Goal: Find specific page/section: Find specific page/section

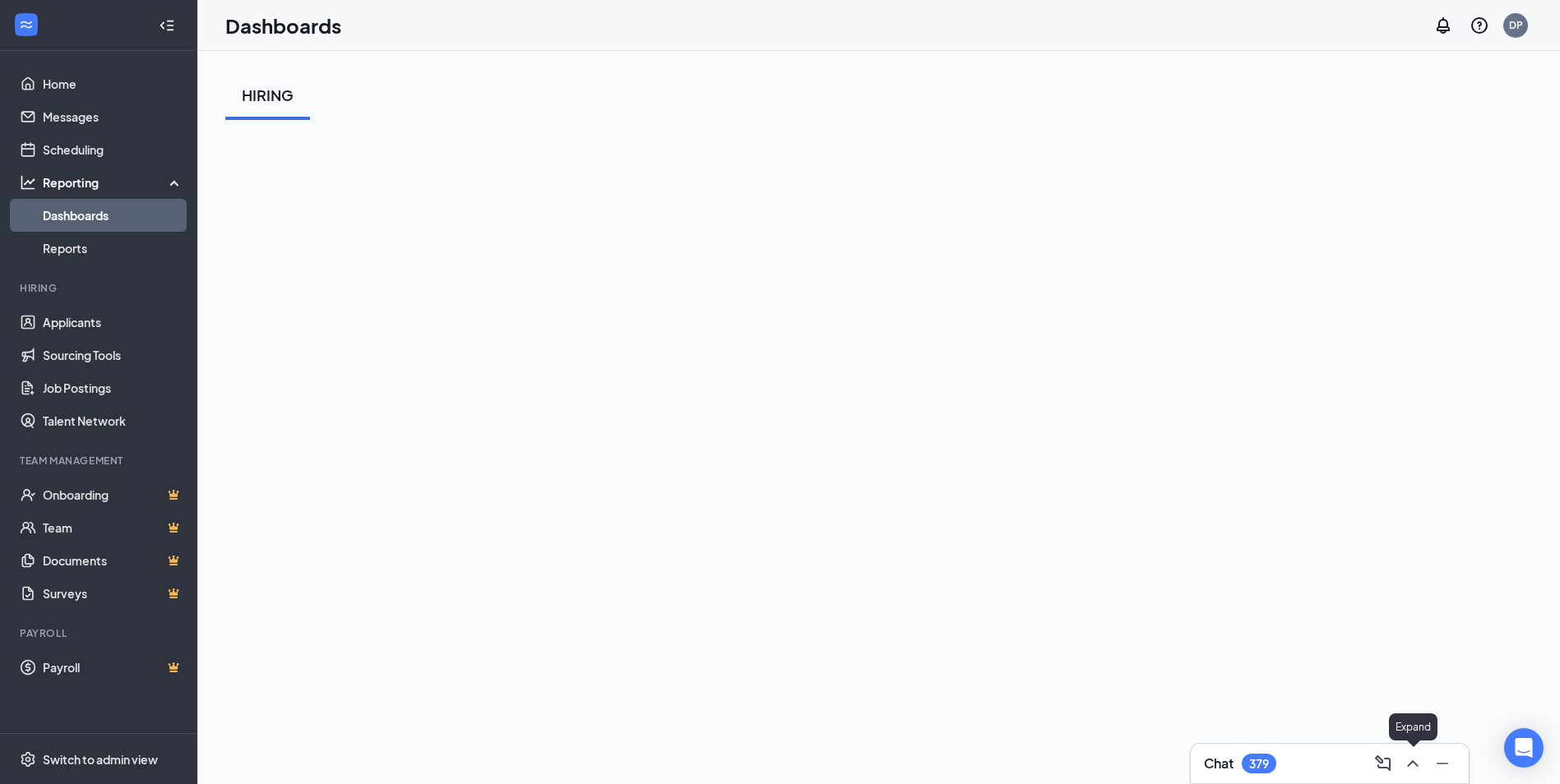
click at [1420, 773] on button at bounding box center [1413, 763] width 26 height 26
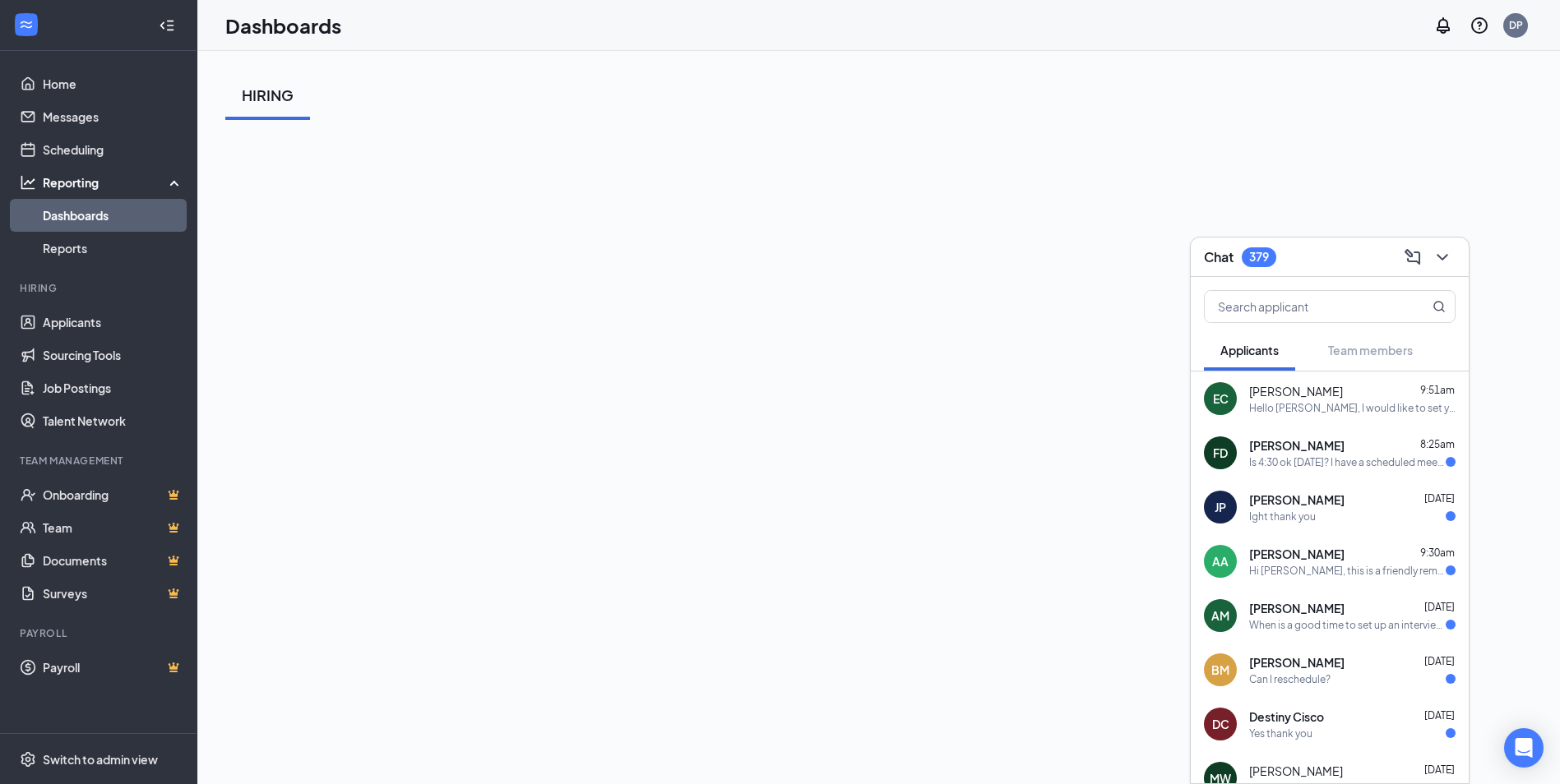
click at [1348, 413] on div "Hello [PERSON_NAME], I would like to set you up an interview. Just let me know …" at bounding box center [1352, 408] width 206 height 14
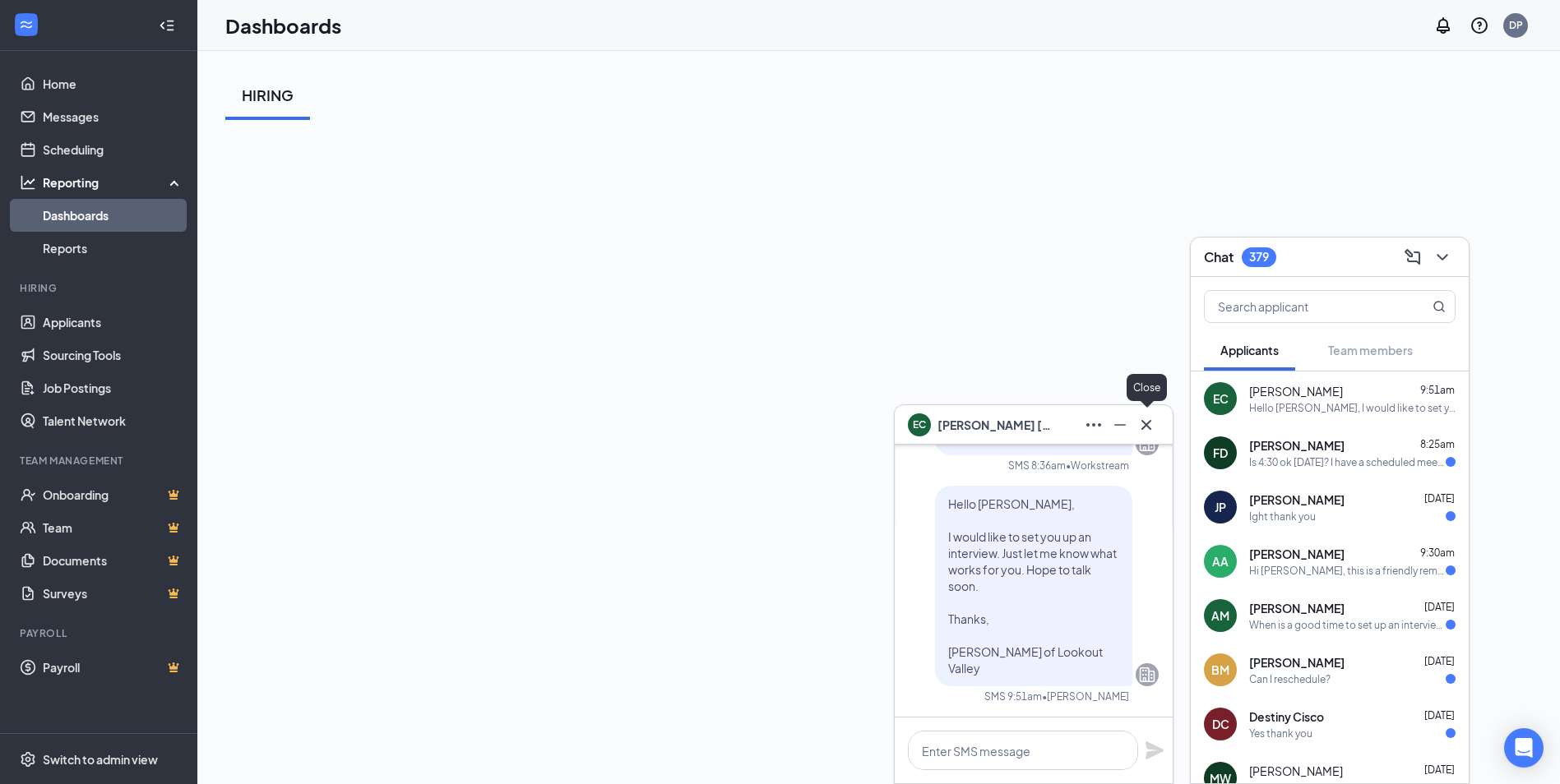
click at [1156, 419] on button at bounding box center [1145, 424] width 26 height 26
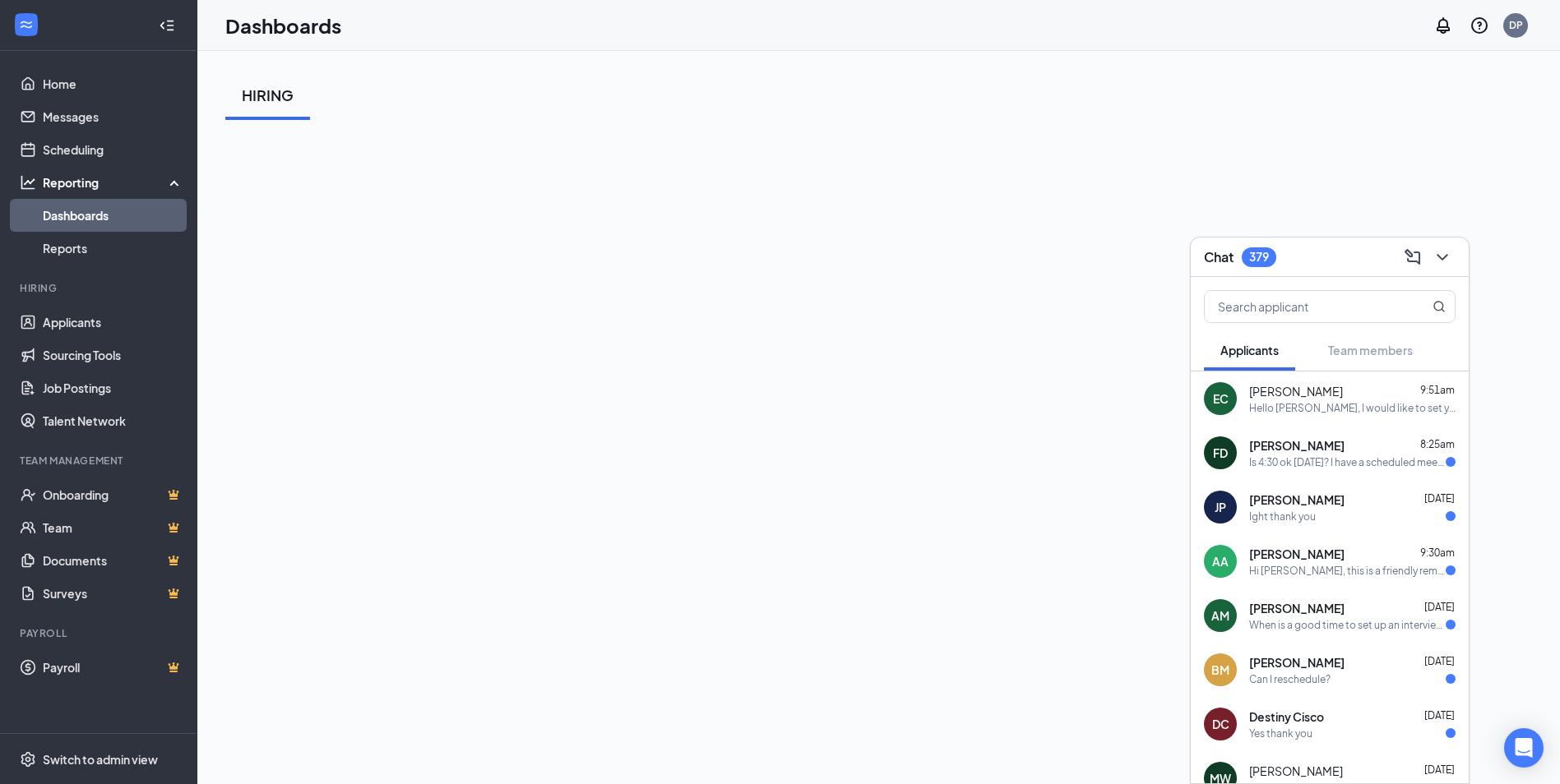
click at [1447, 269] on button at bounding box center [1442, 256] width 26 height 26
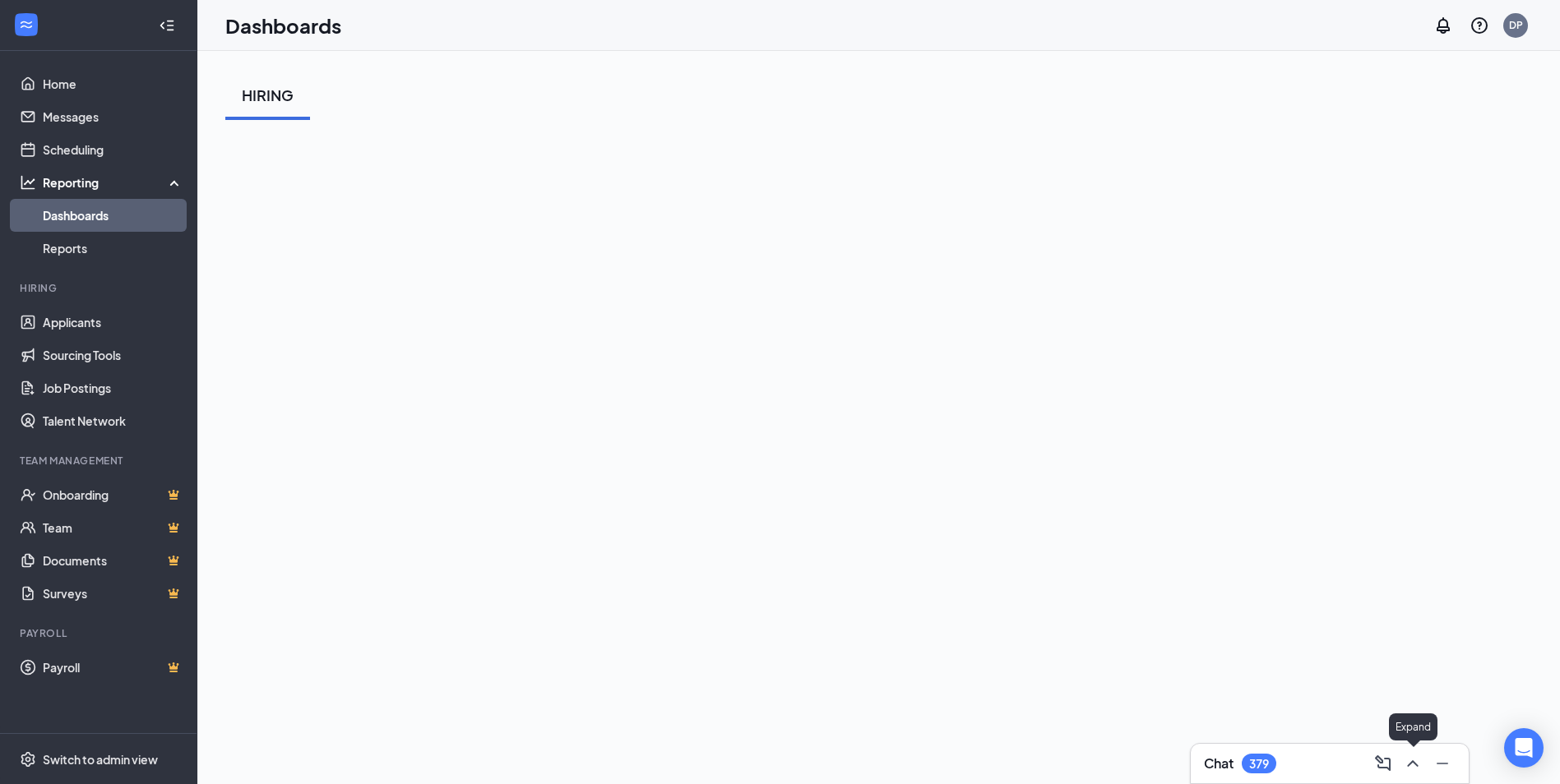
click at [1424, 770] on button at bounding box center [1413, 763] width 26 height 26
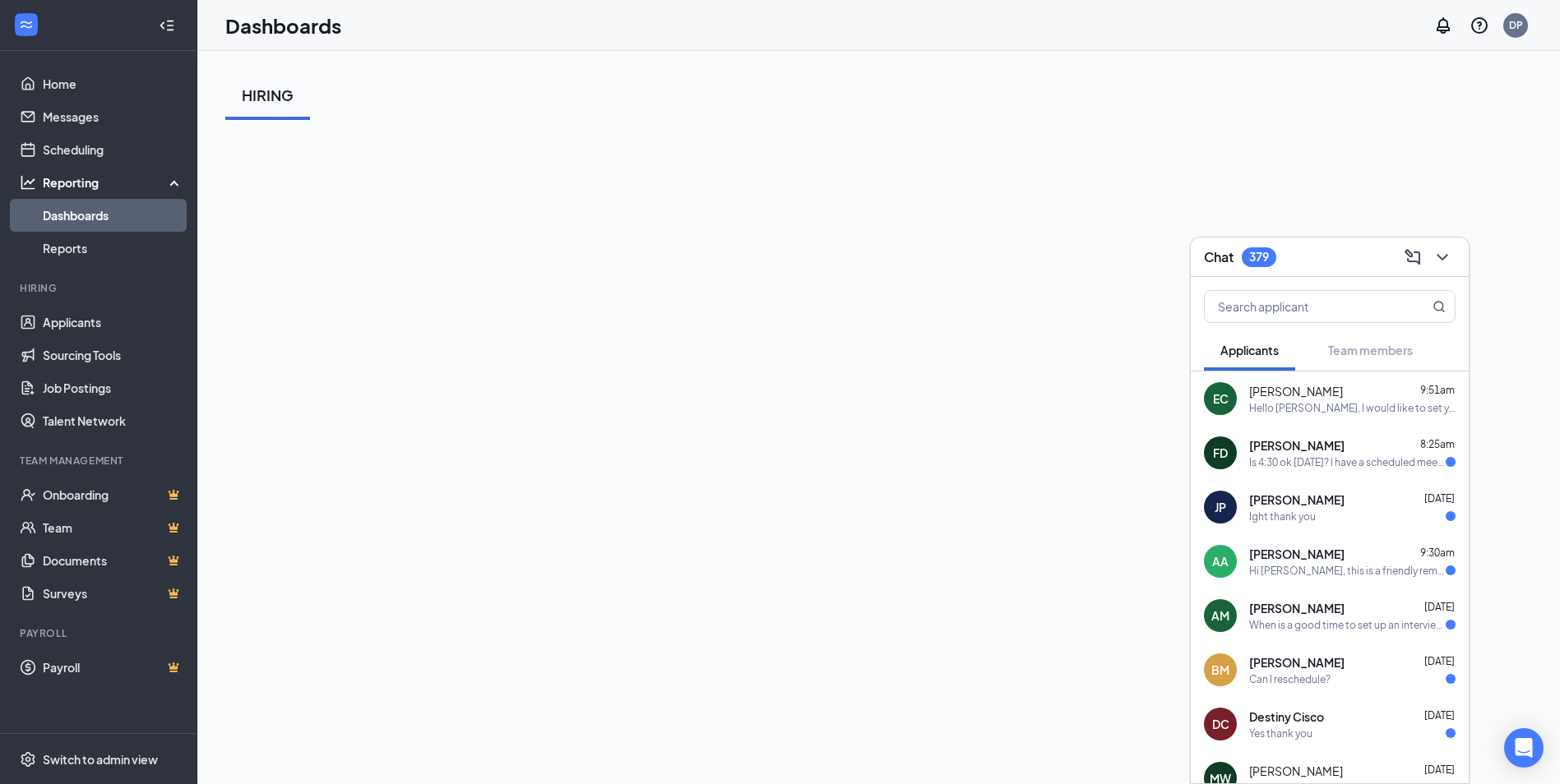
click at [1455, 249] on div at bounding box center [1440, 256] width 29 height 26
click at [1452, 263] on button at bounding box center [1442, 256] width 26 height 26
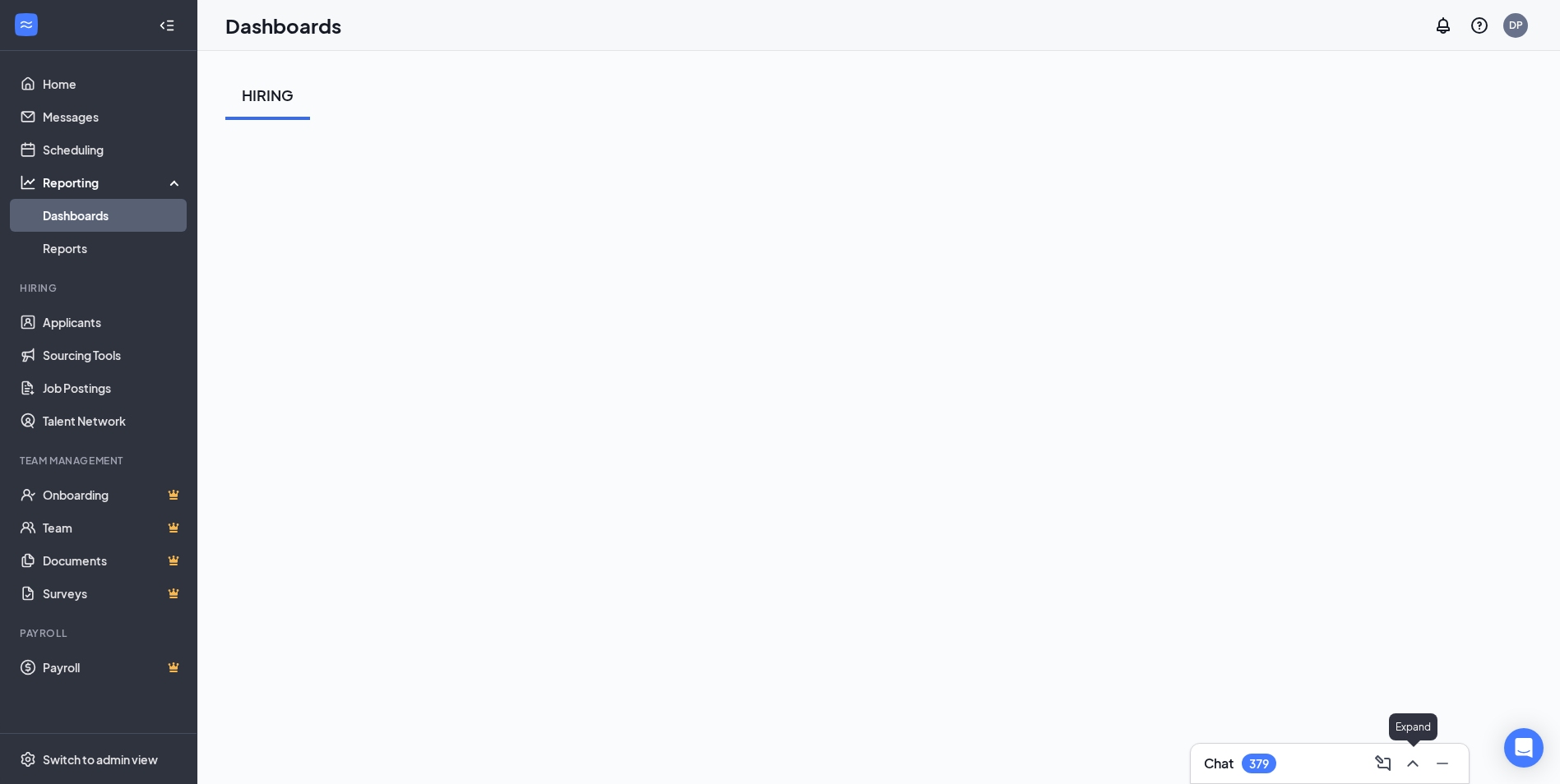
click at [1410, 770] on icon "ChevronUp" at bounding box center [1413, 763] width 20 height 20
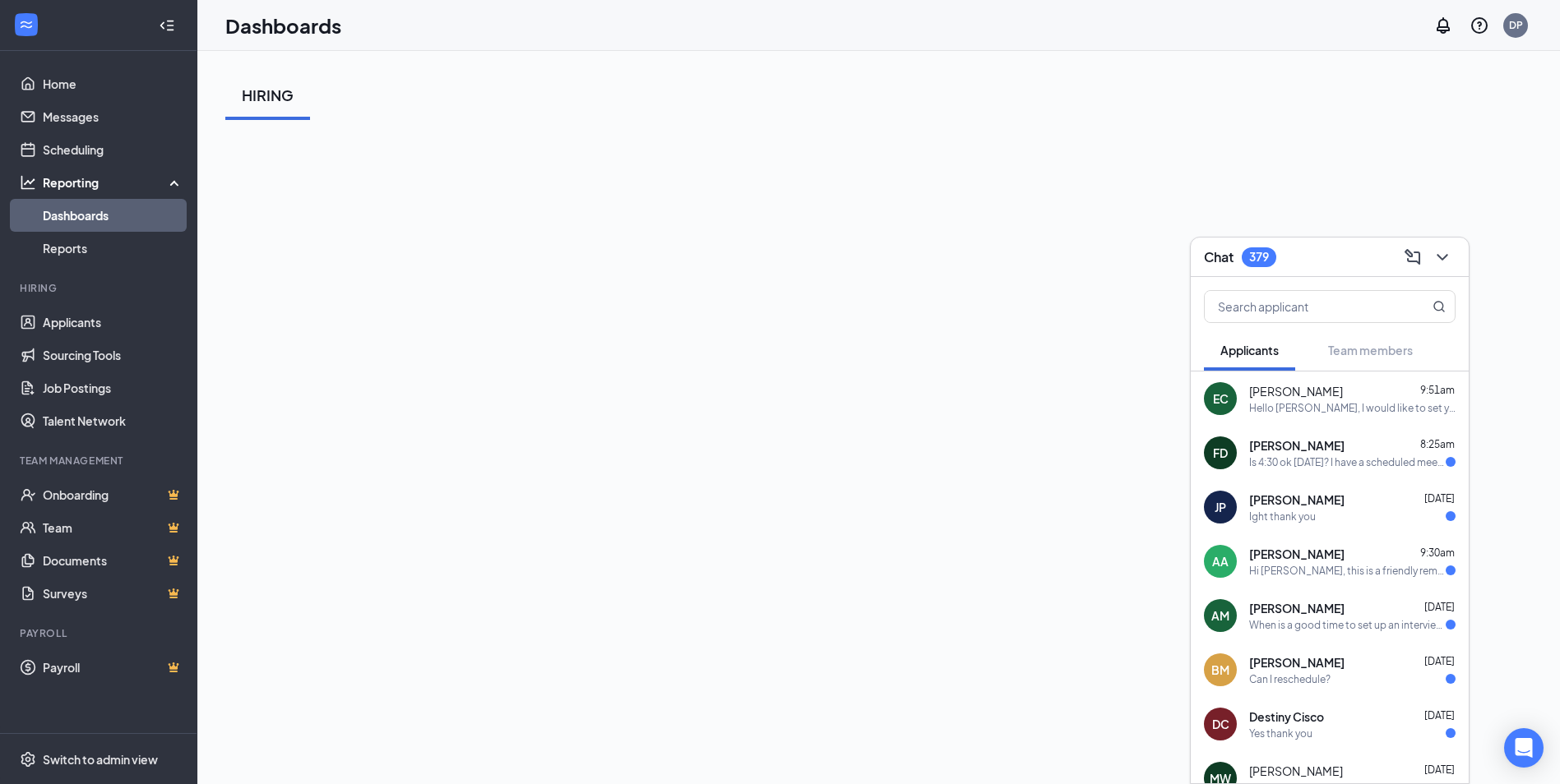
click at [714, 92] on div "HIRING" at bounding box center [878, 95] width 1307 height 49
click at [1453, 250] on button at bounding box center [1442, 256] width 26 height 26
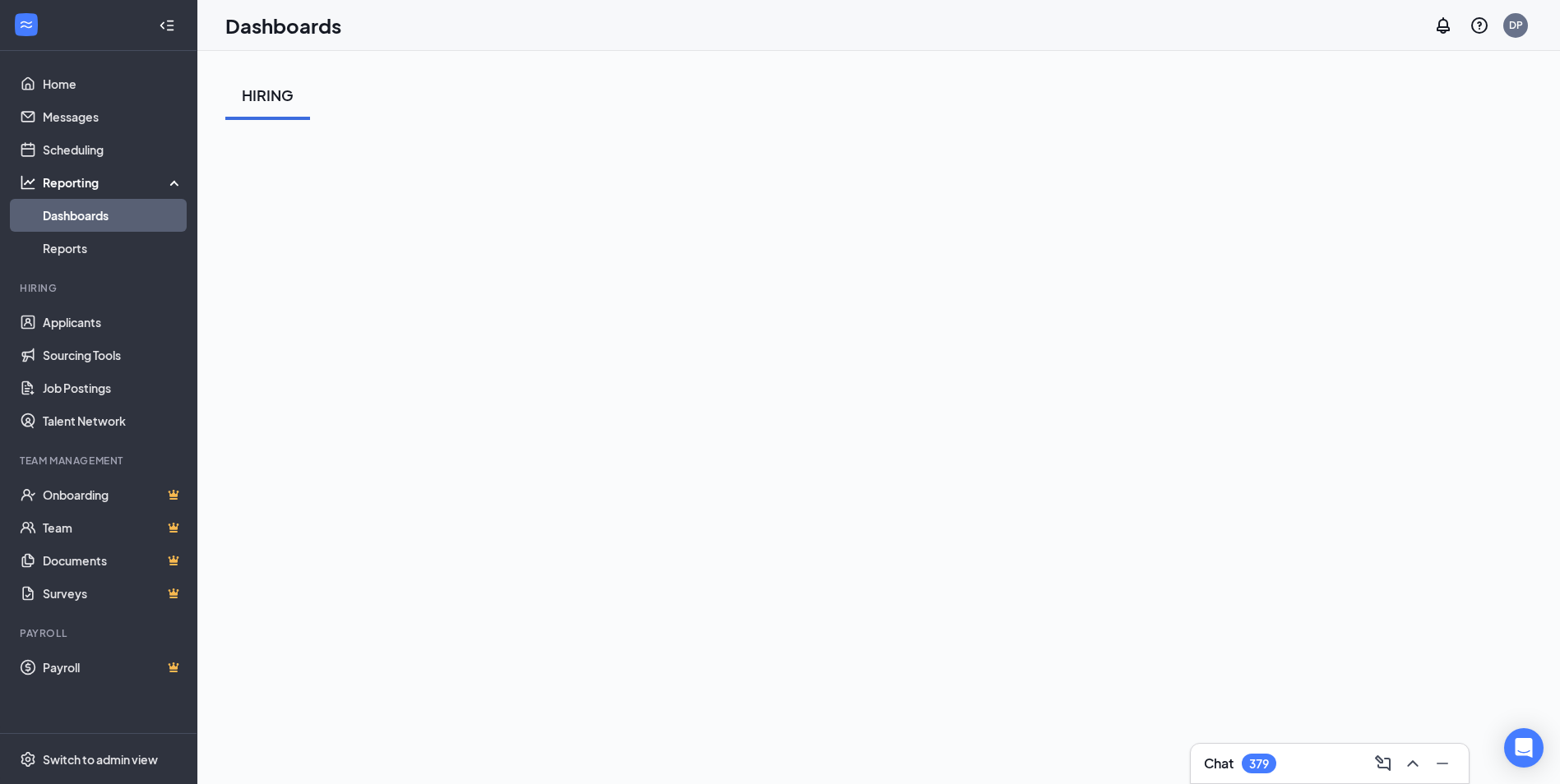
click at [1409, 759] on icon "ChevronUp" at bounding box center [1413, 763] width 20 height 20
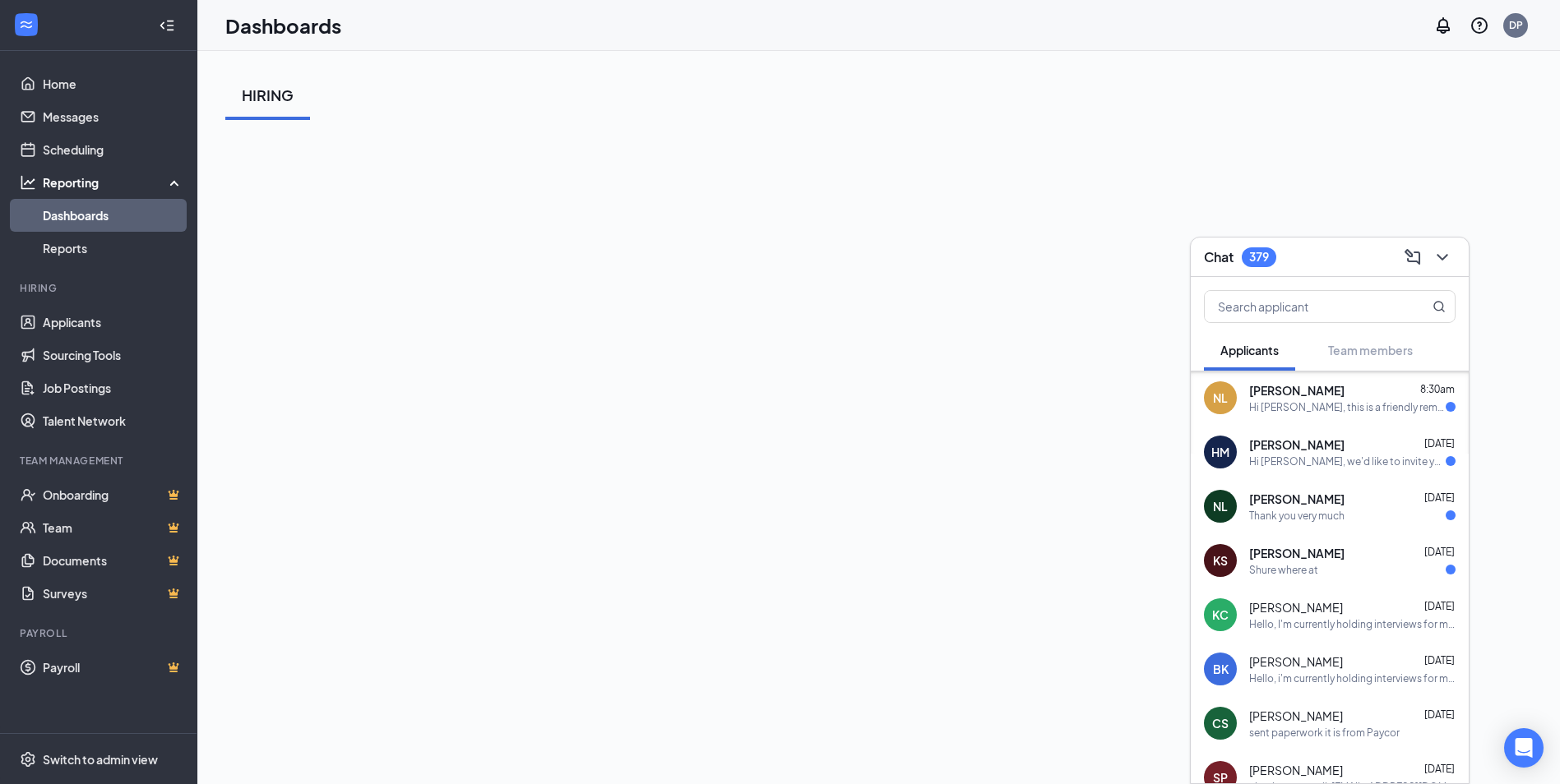
scroll to position [2087, 0]
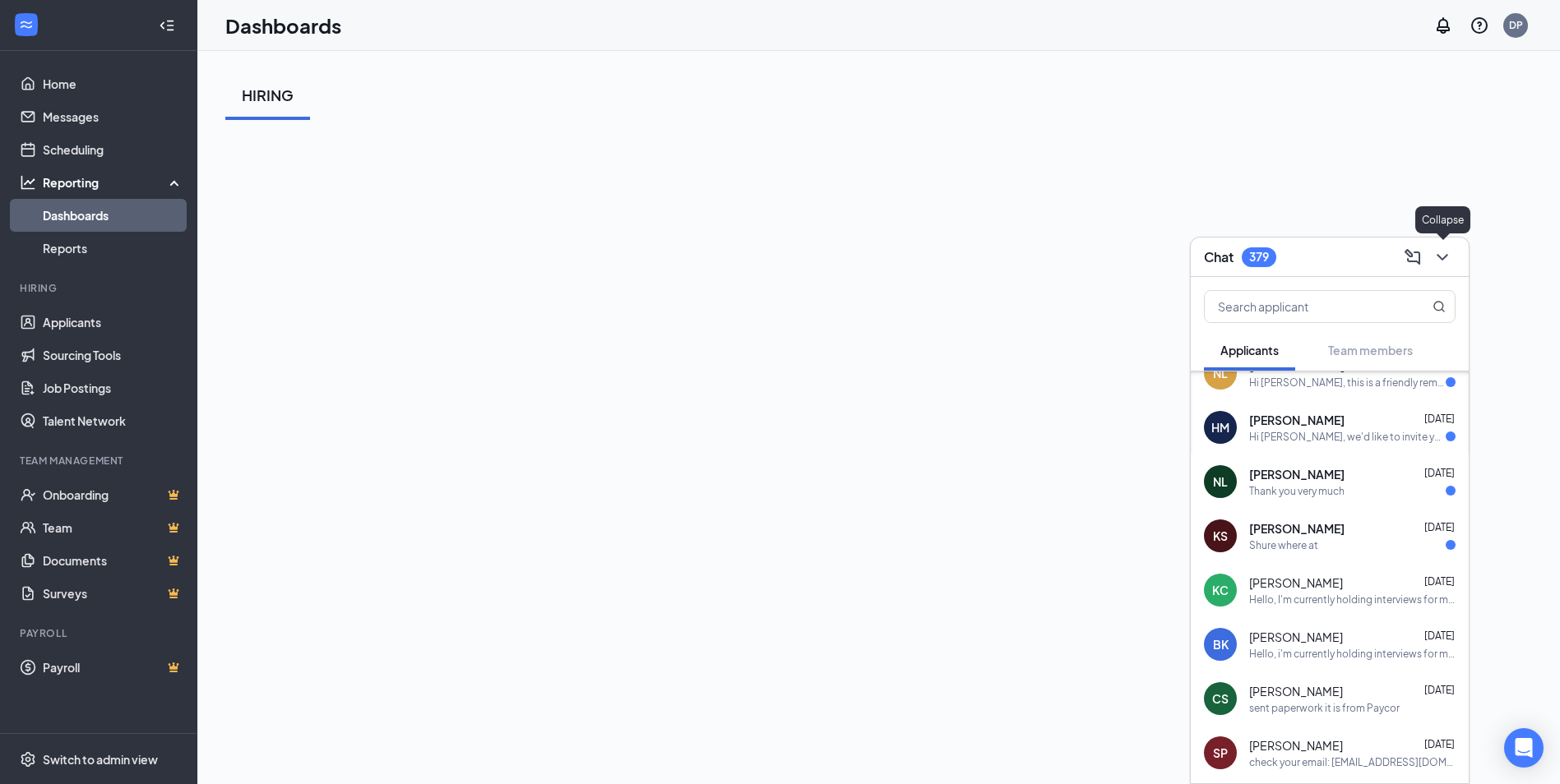
click at [1446, 259] on icon "ChevronDown" at bounding box center [1442, 257] width 20 height 20
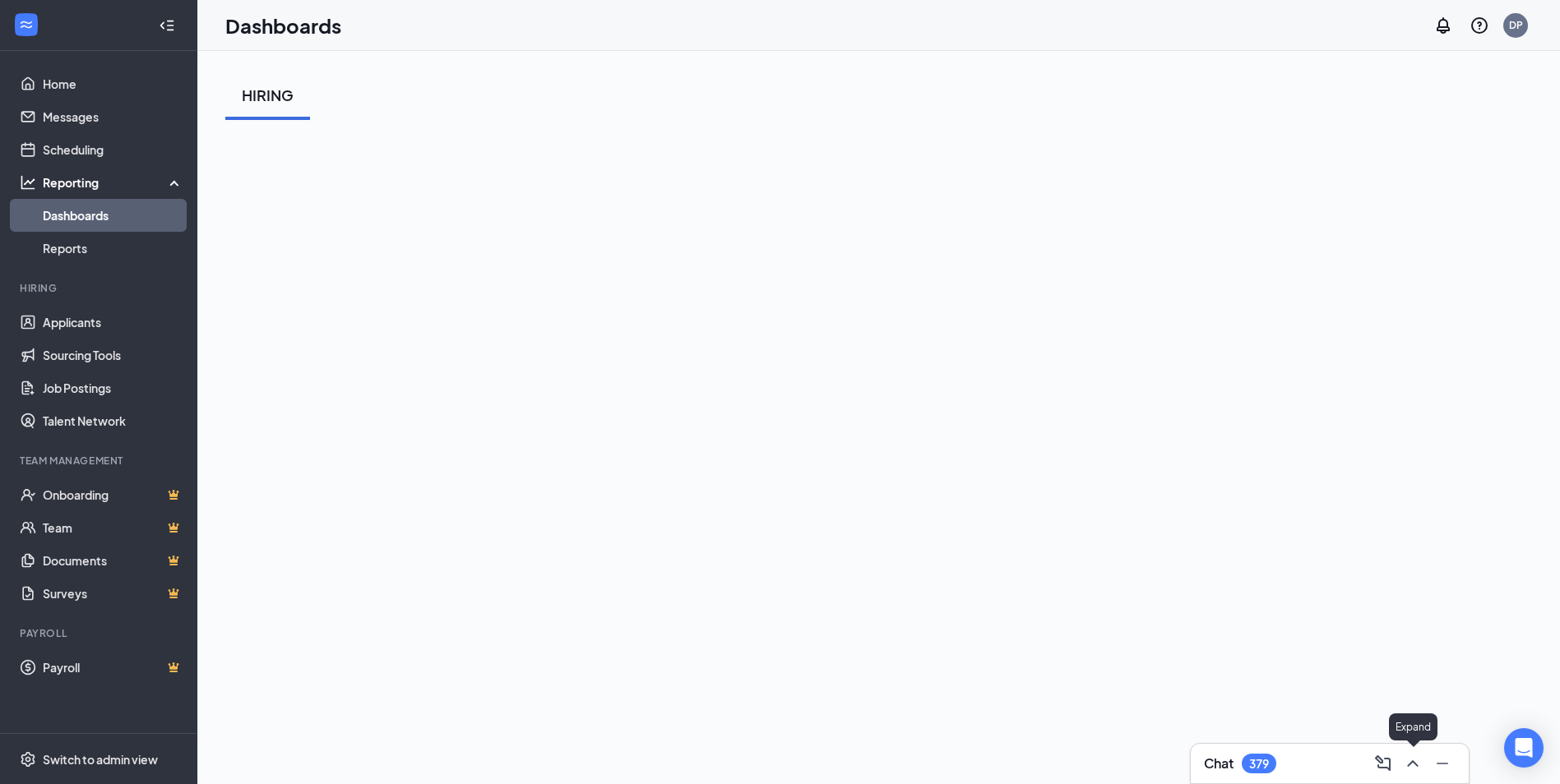
click at [1411, 759] on icon "ChevronUp" at bounding box center [1413, 763] width 20 height 20
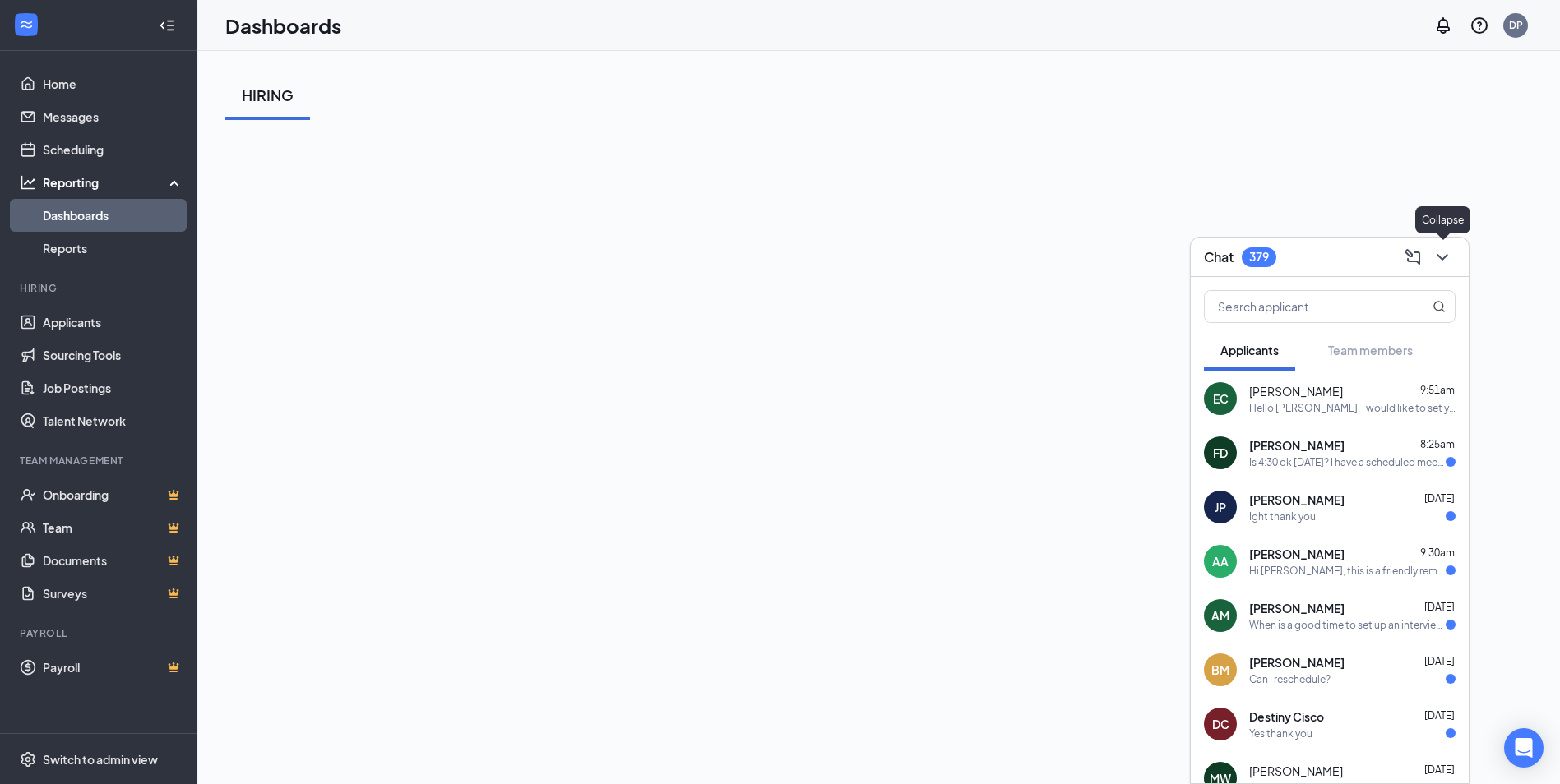
click at [1448, 260] on icon "ChevronDown" at bounding box center [1442, 257] width 20 height 20
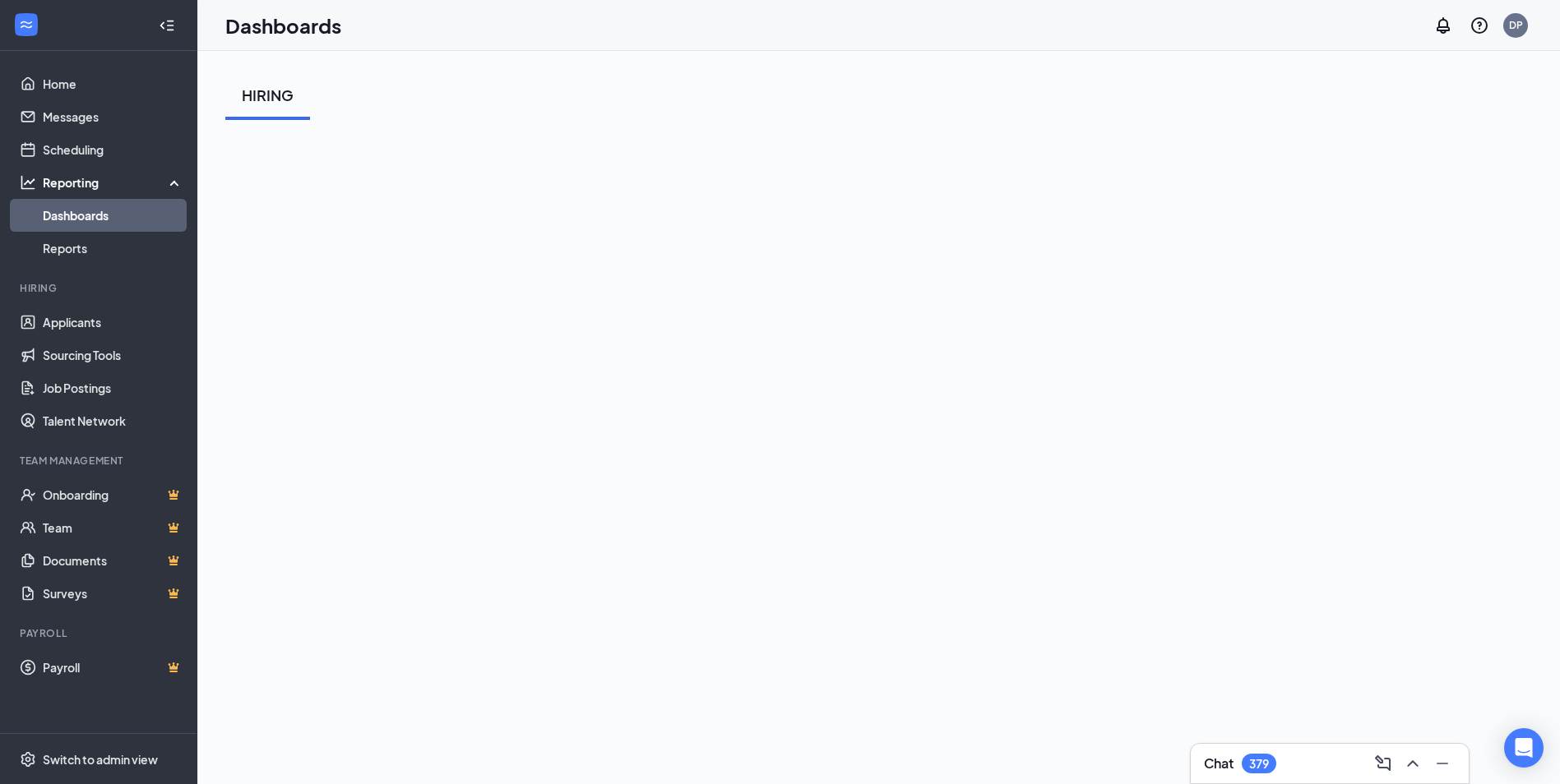
click at [1424, 752] on div at bounding box center [1411, 763] width 29 height 26
click at [1404, 754] on icon "ChevronUp" at bounding box center [1413, 763] width 20 height 20
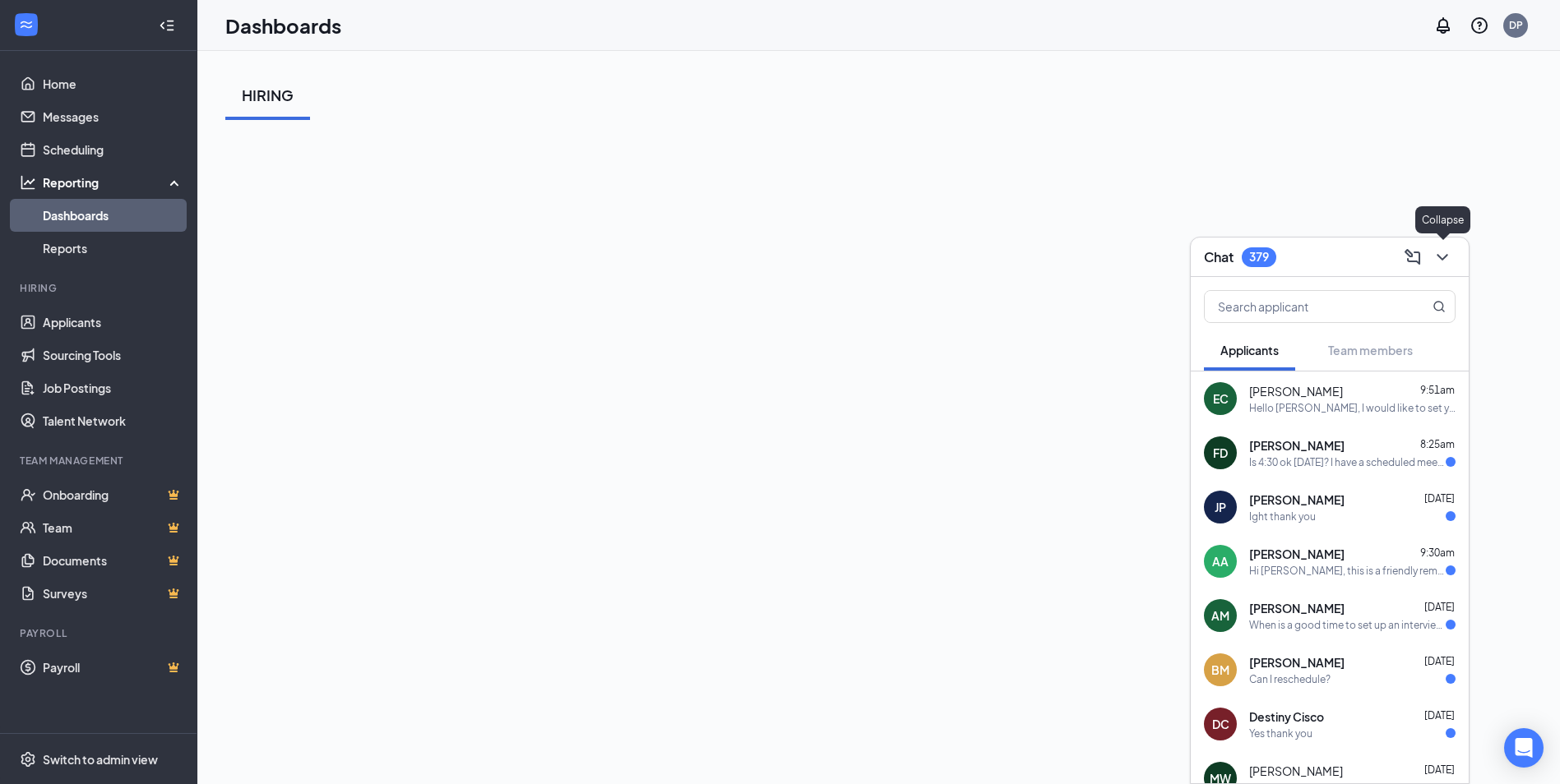
click at [1435, 262] on icon "ChevronDown" at bounding box center [1442, 257] width 20 height 20
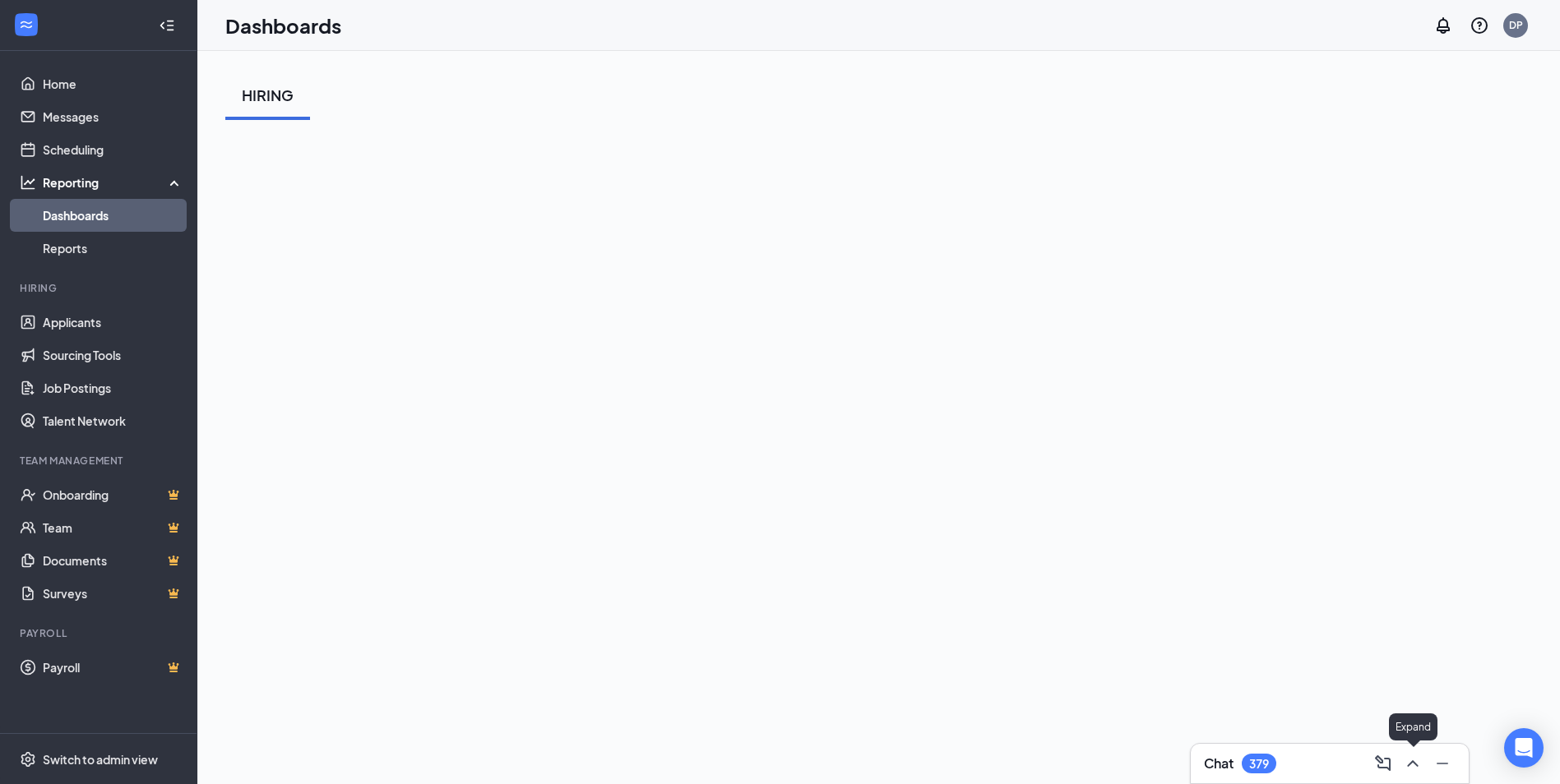
click at [1419, 768] on icon "ChevronUp" at bounding box center [1413, 763] width 20 height 20
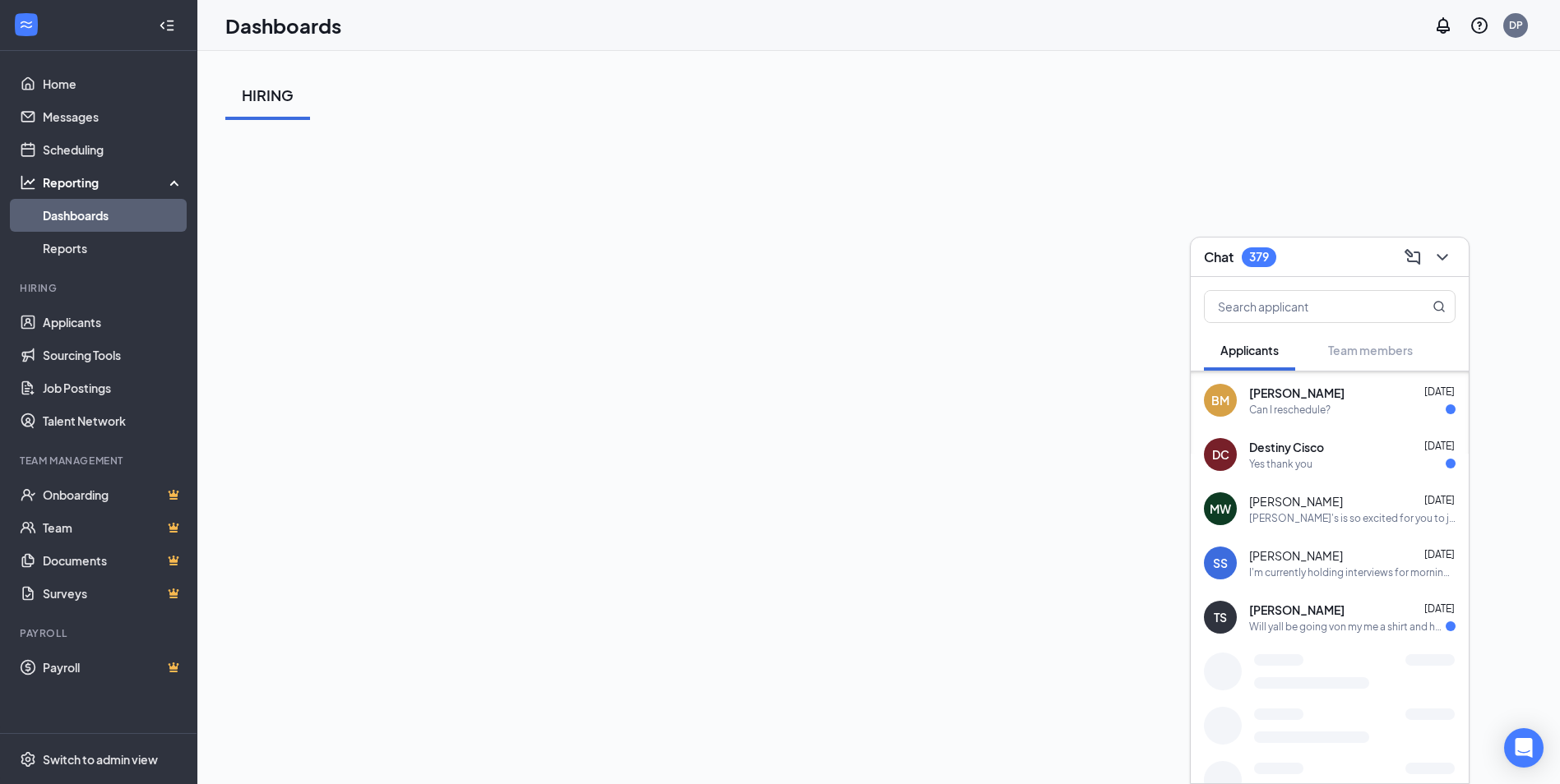
scroll to position [295, 0]
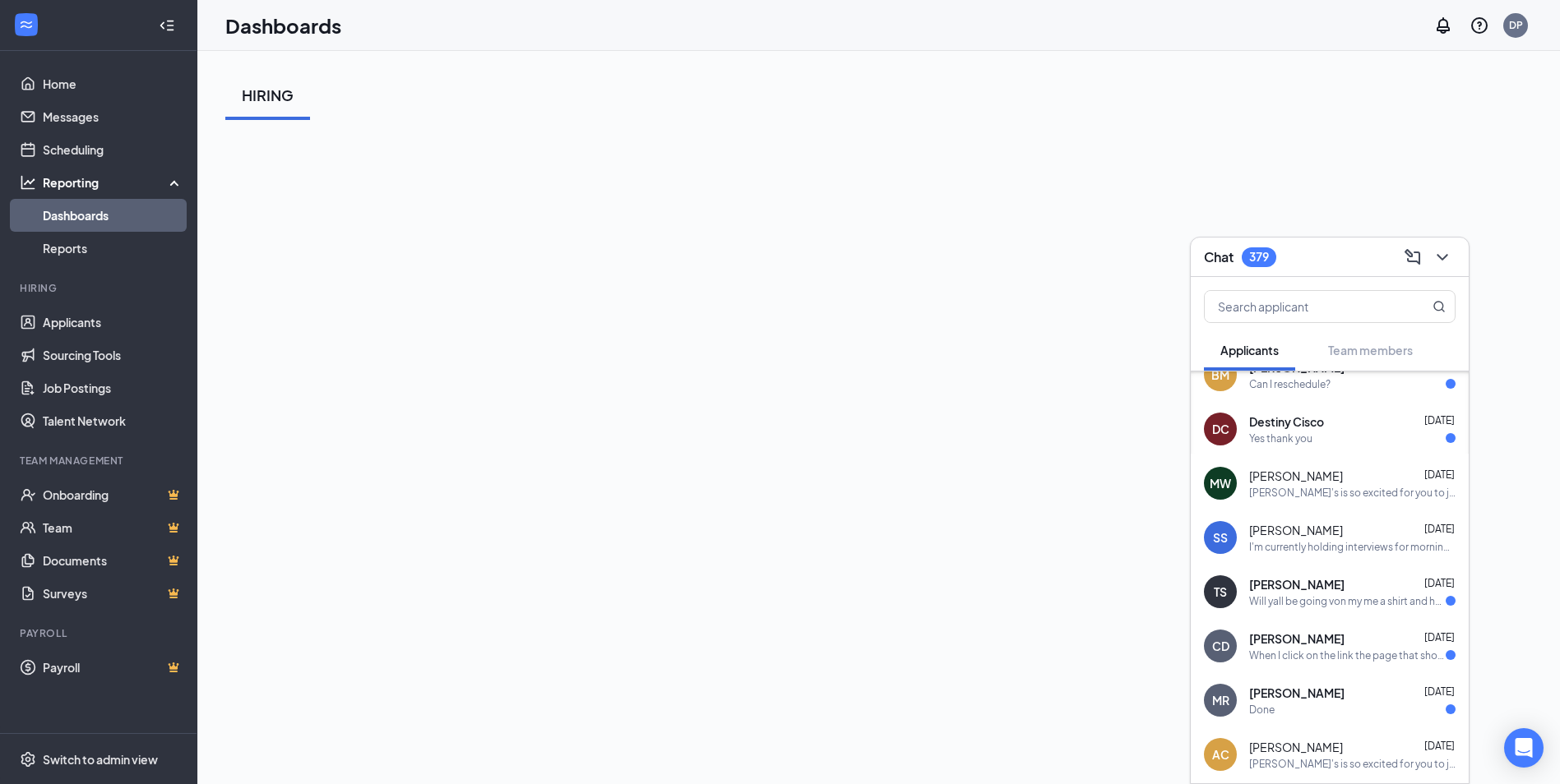
click at [1314, 611] on div "TS Tyecen Schmitt Aug 24 Will yall be going von my me a shirt and hat tomorrow …" at bounding box center [1329, 591] width 278 height 54
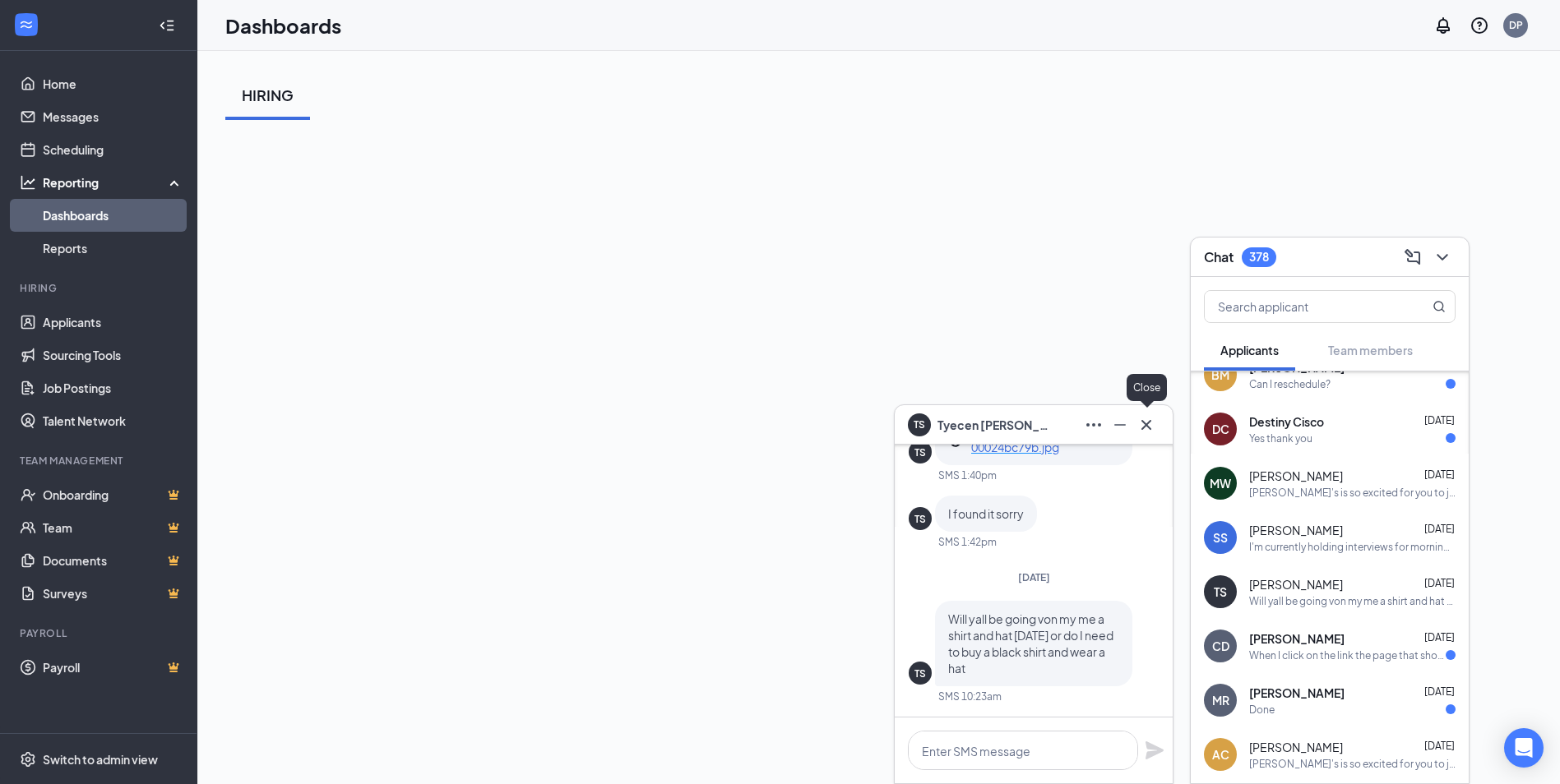
click at [1149, 420] on icon "Cross" at bounding box center [1146, 425] width 20 height 20
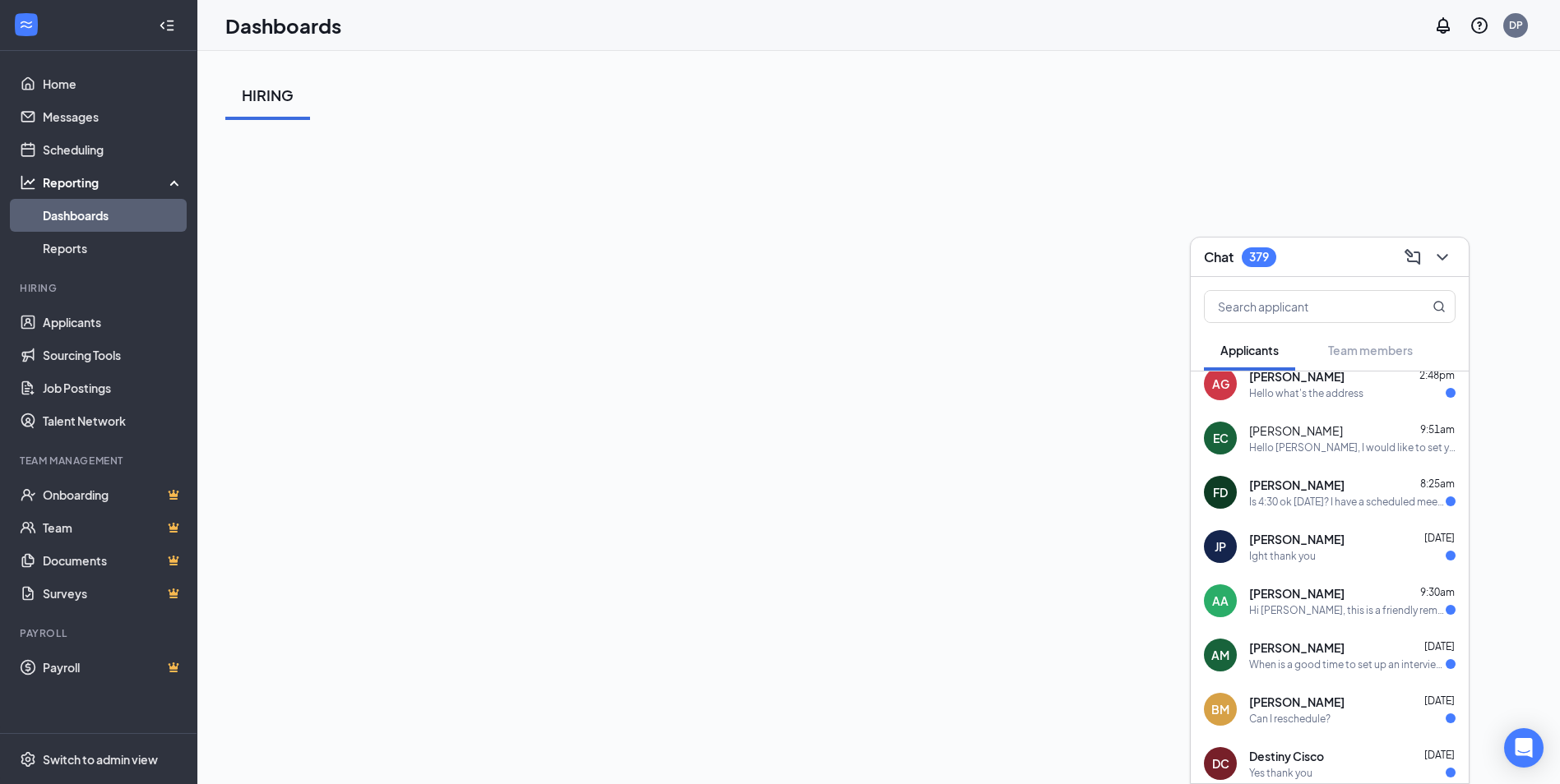
scroll to position [0, 0]
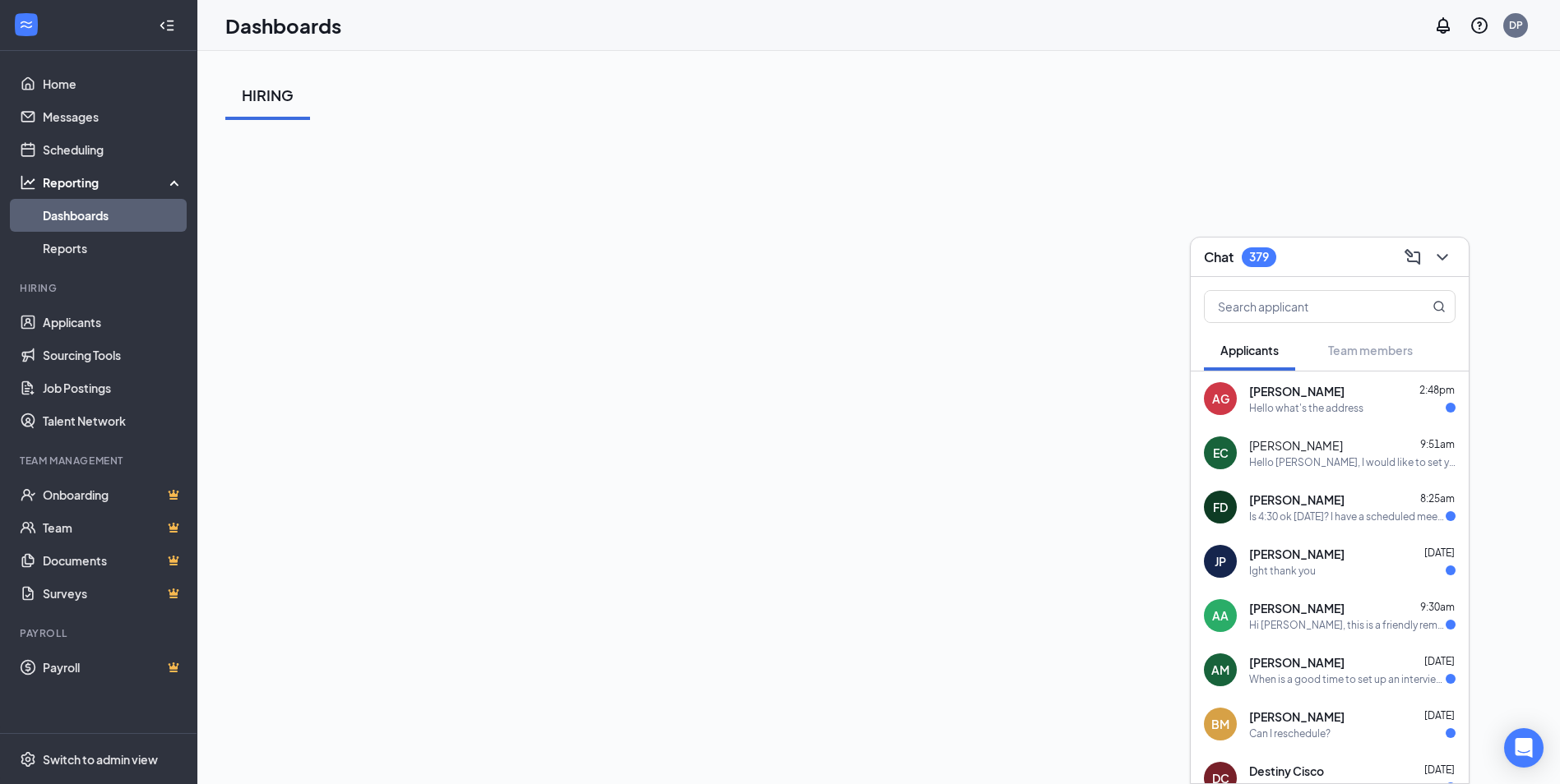
click at [826, 78] on div "HIRING" at bounding box center [878, 95] width 1307 height 49
click at [1438, 265] on icon "ChevronDown" at bounding box center [1442, 257] width 20 height 20
